Goal: Find contact information: Obtain details needed to contact an individual or organization

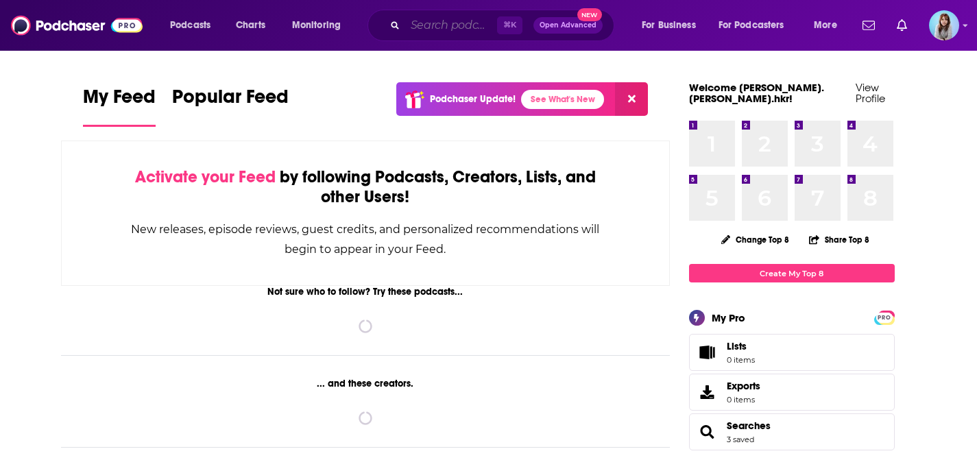
click at [431, 31] on input "Search podcasts, credits, & more..." at bounding box center [451, 25] width 92 height 22
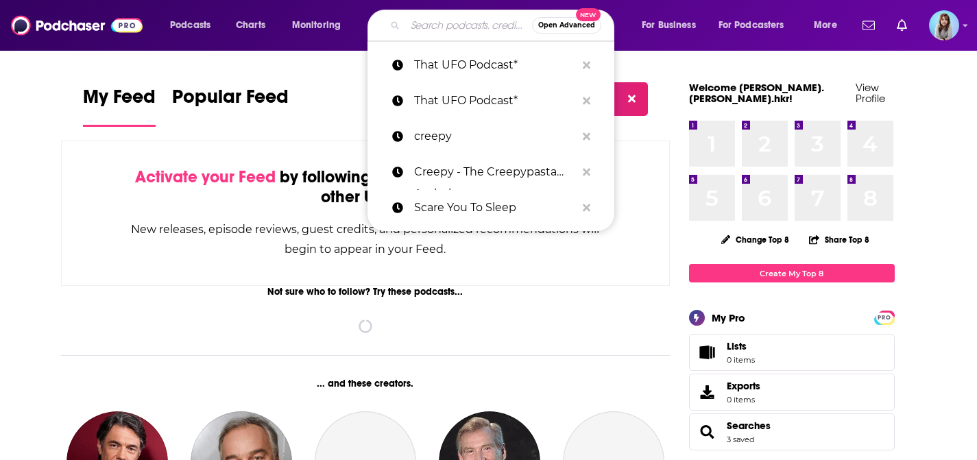
paste input "Halloweenies"
type input "Halloweenies"
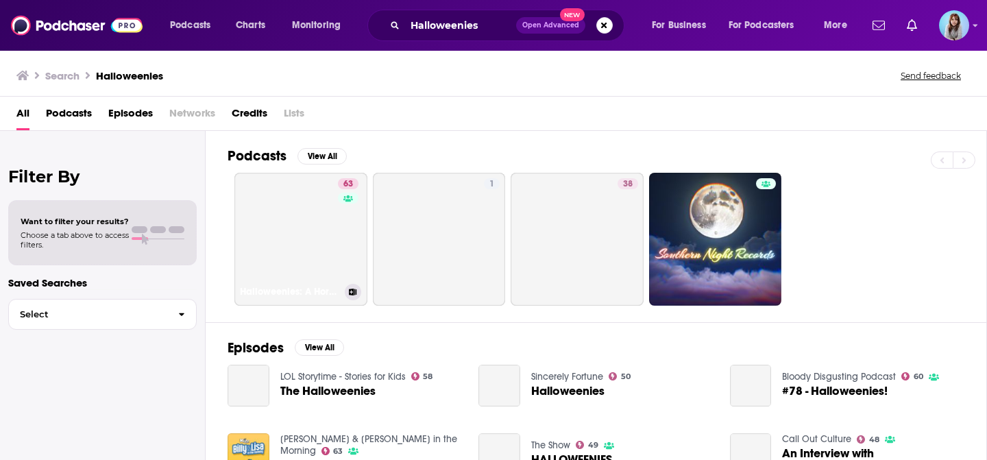
click at [306, 213] on link "63 Halloweenies: A Horror Franchise Podcast" at bounding box center [300, 239] width 133 height 133
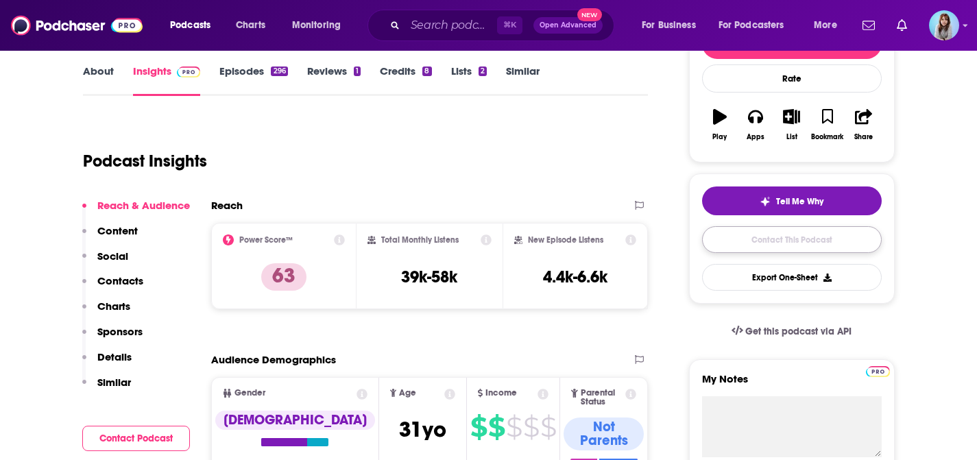
click at [756, 239] on link "Contact This Podcast" at bounding box center [792, 239] width 180 height 27
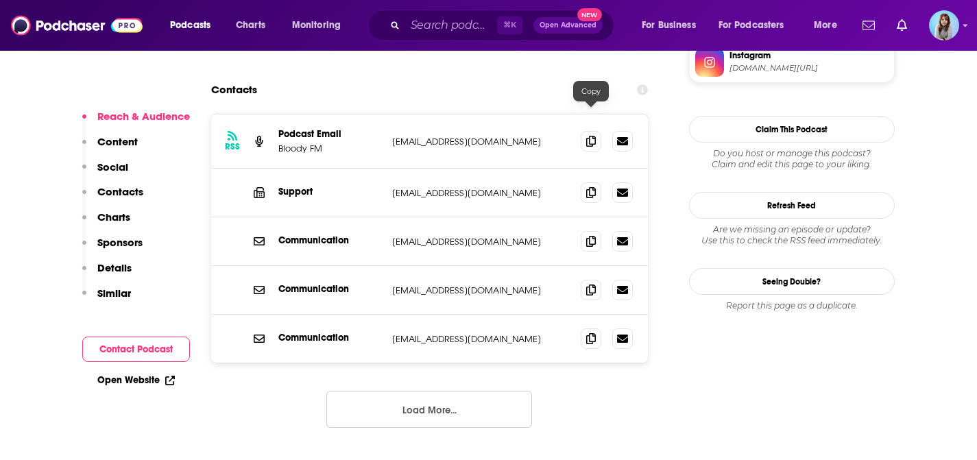
scroll to position [1287, 0]
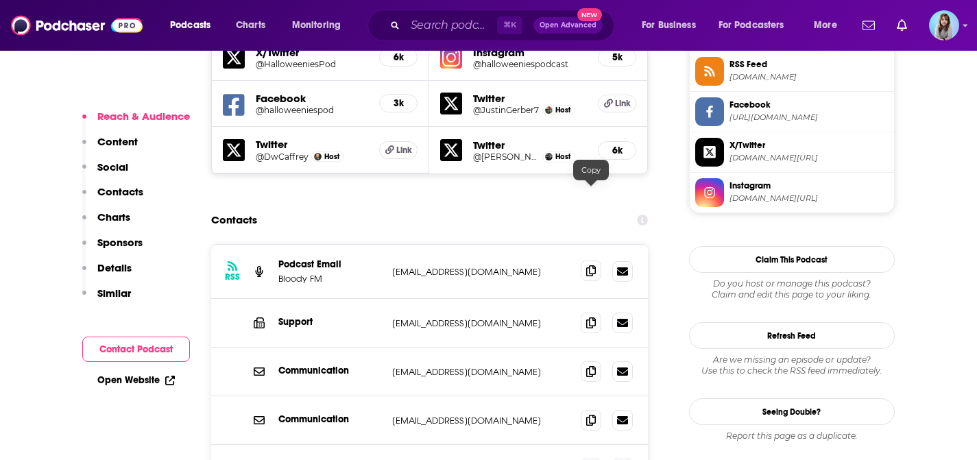
click at [588, 265] on icon at bounding box center [591, 270] width 10 height 11
click at [459, 26] on input "Search podcasts, credits, & more..." at bounding box center [451, 25] width 92 height 22
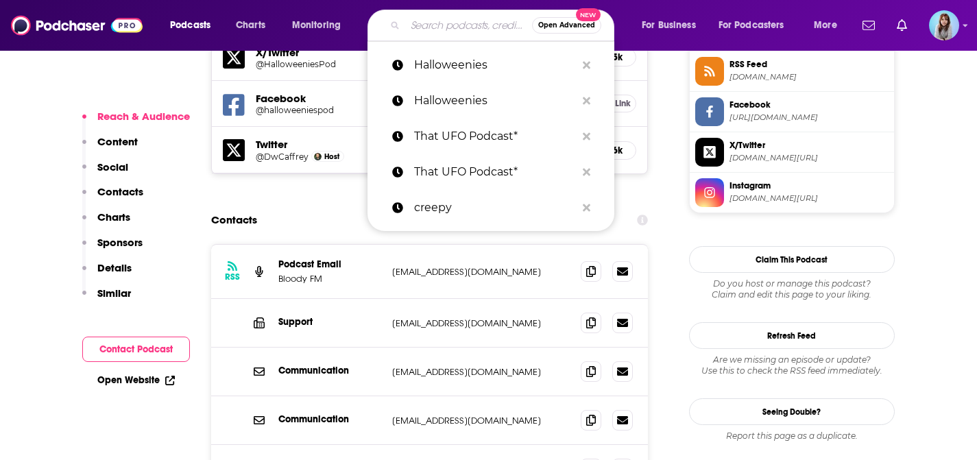
paste input "The Cryptid Factor"
type input "The Cryptid Factor"
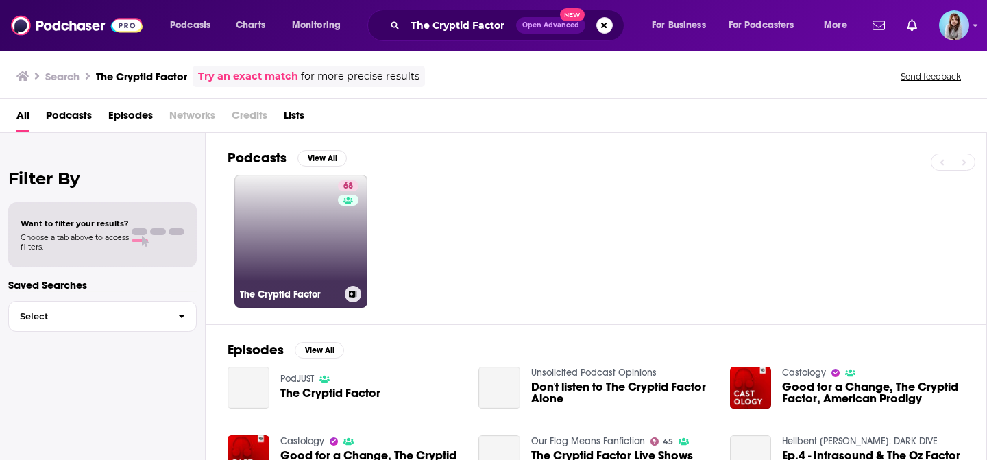
click at [280, 228] on link "68 The Cryptid Factor" at bounding box center [300, 241] width 133 height 133
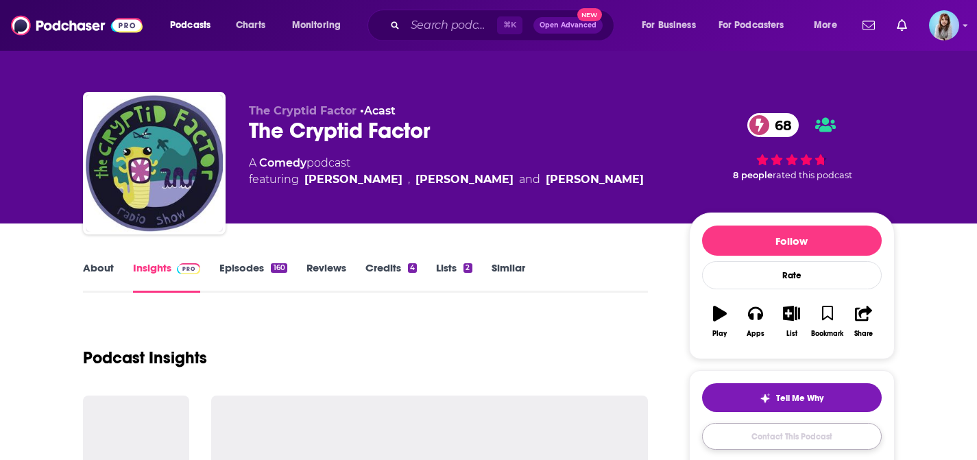
click at [795, 432] on link "Contact This Podcast" at bounding box center [792, 436] width 180 height 27
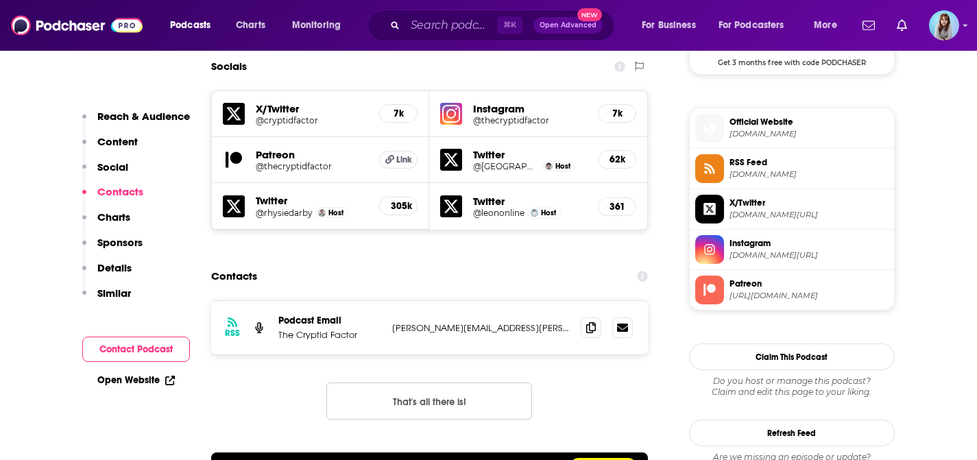
scroll to position [1133, 0]
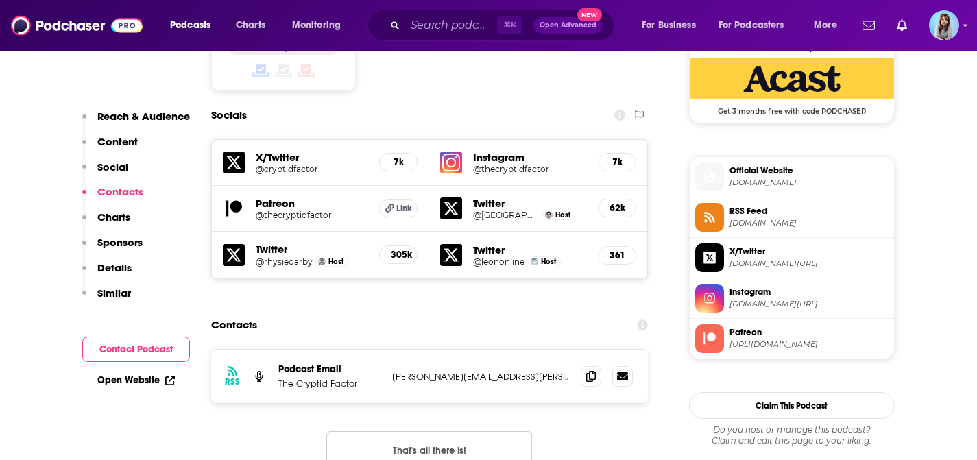
click at [510, 151] on h5 "Instagram" at bounding box center [530, 157] width 114 height 13
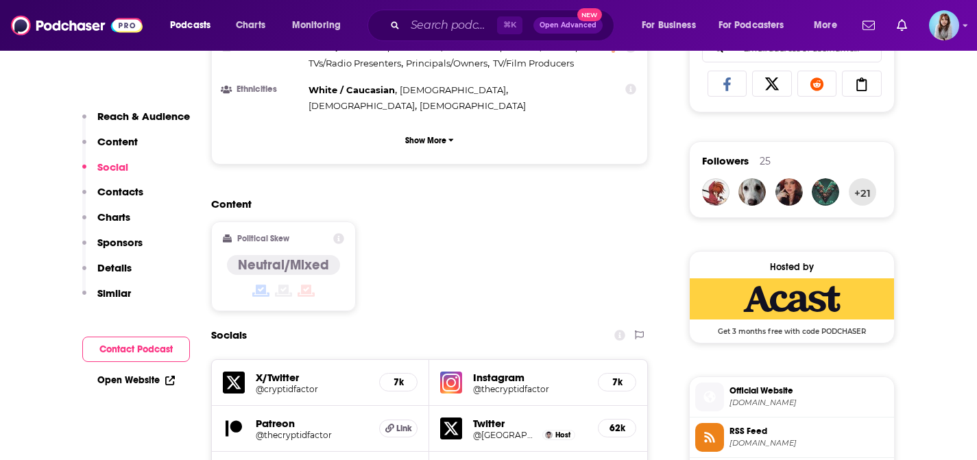
scroll to position [1183, 0]
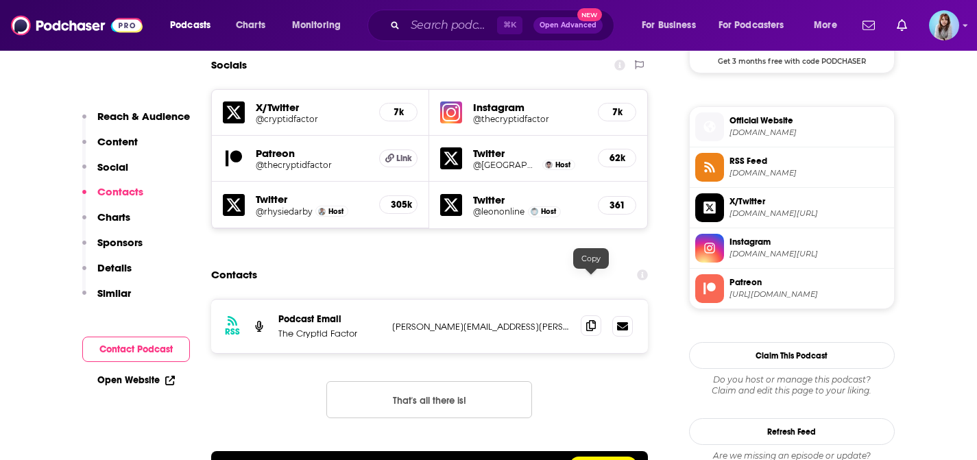
click at [596, 315] on span at bounding box center [591, 325] width 21 height 21
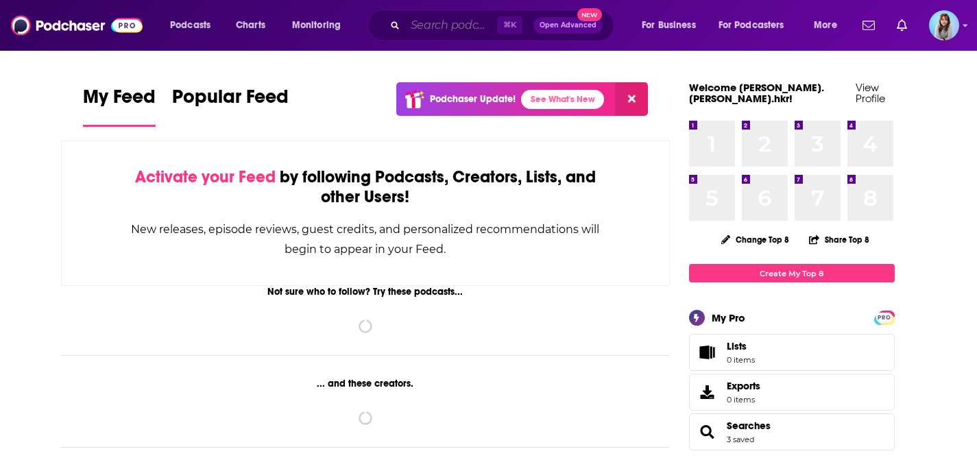
click at [458, 27] on input "Search podcasts, credits, & more..." at bounding box center [451, 25] width 92 height 22
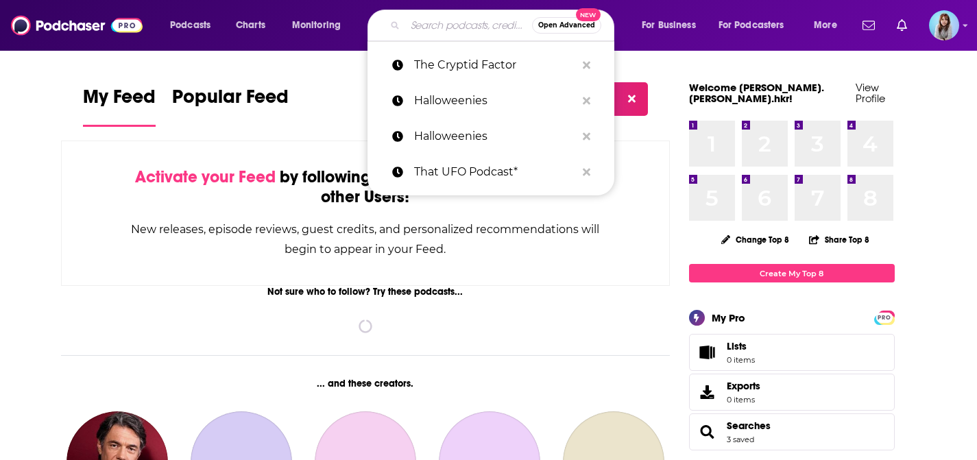
paste input "This Haunted Life"
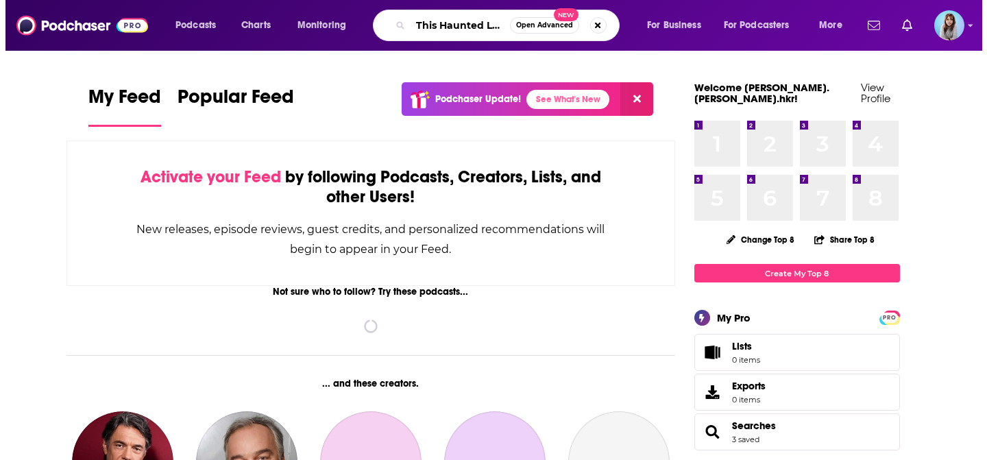
scroll to position [0, 1]
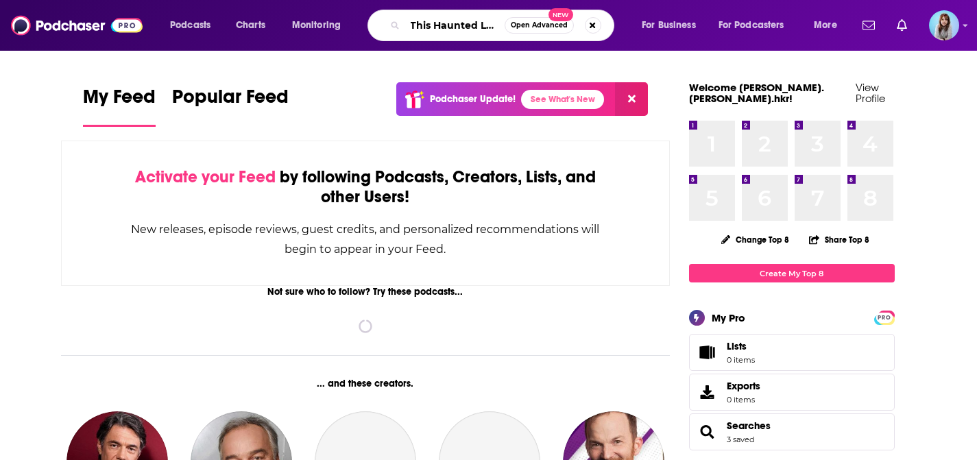
type input "This Haunted Life"
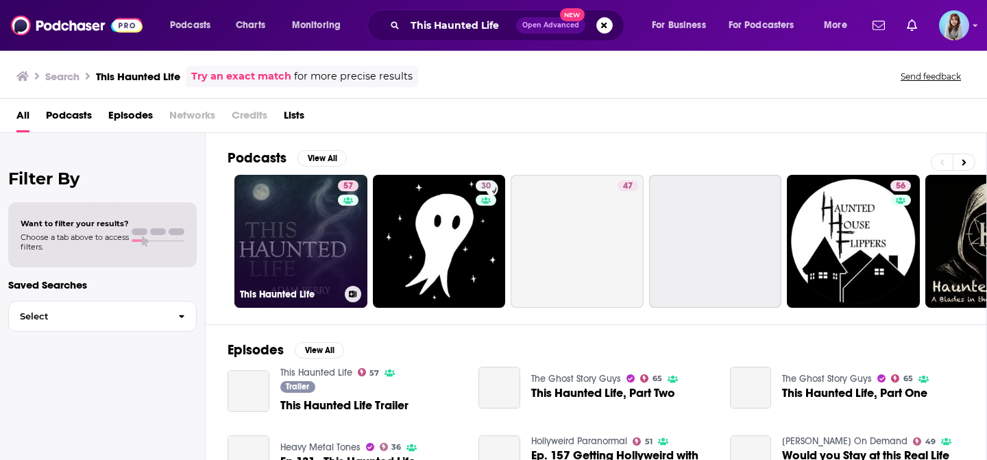
click at [312, 262] on link "57 This Haunted Life" at bounding box center [300, 241] width 133 height 133
